Goal: Task Accomplishment & Management: Manage account settings

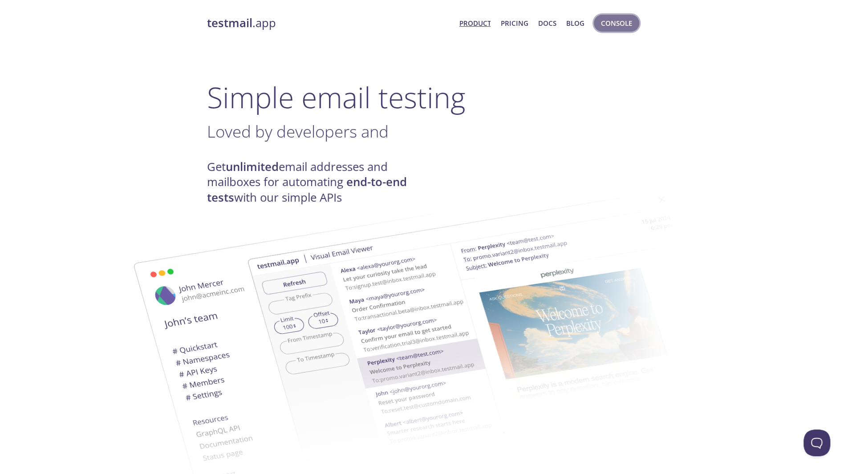
click at [602, 31] on button "Console" at bounding box center [616, 23] width 45 height 17
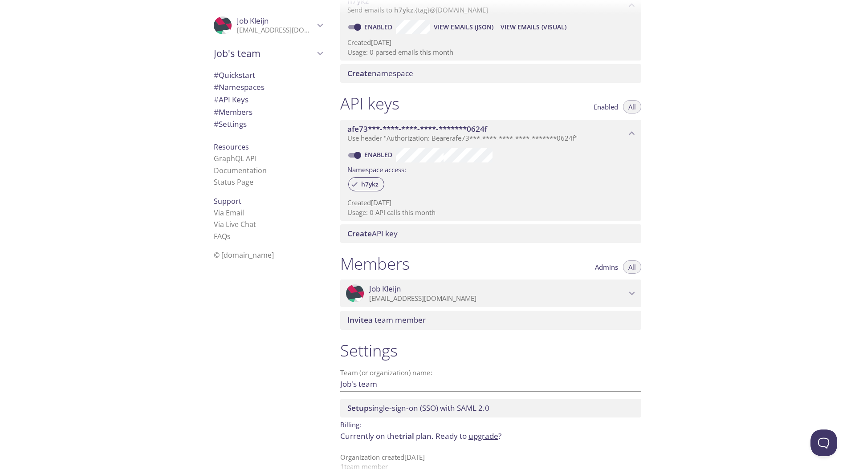
scroll to position [159, 0]
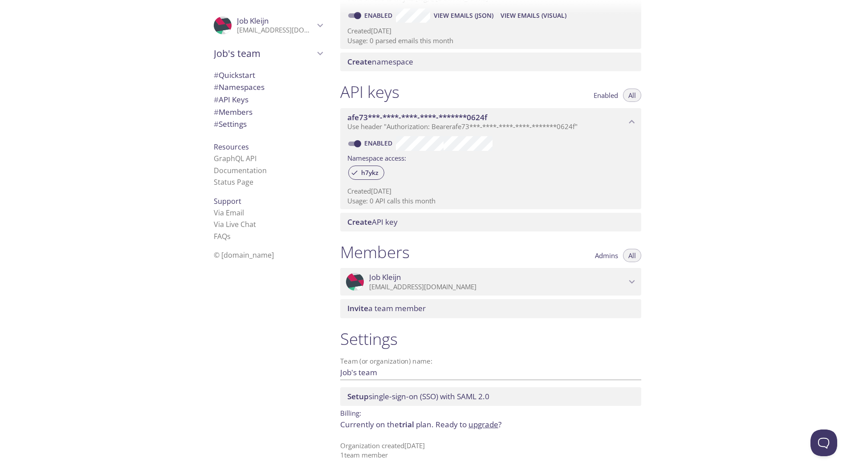
click at [244, 98] on span "# API Keys" at bounding box center [231, 99] width 35 height 10
click at [260, 126] on span "# Settings" at bounding box center [268, 124] width 109 height 12
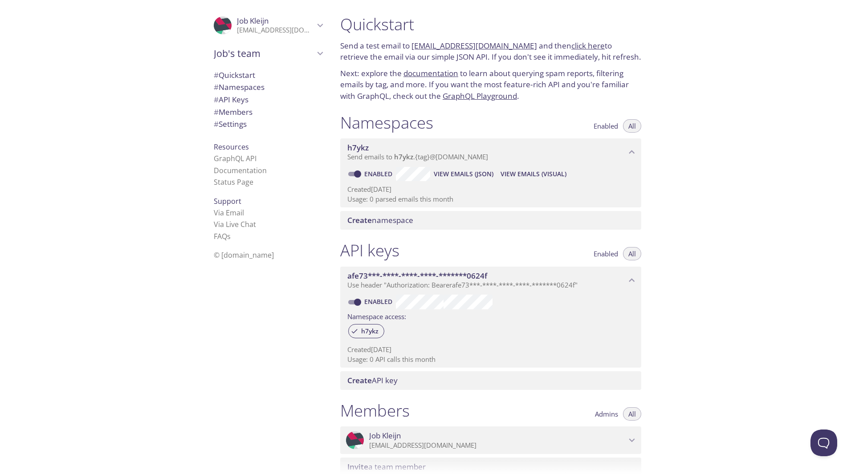
click at [457, 172] on span "View Emails (JSON)" at bounding box center [464, 174] width 60 height 11
